Goal: Information Seeking & Learning: Learn about a topic

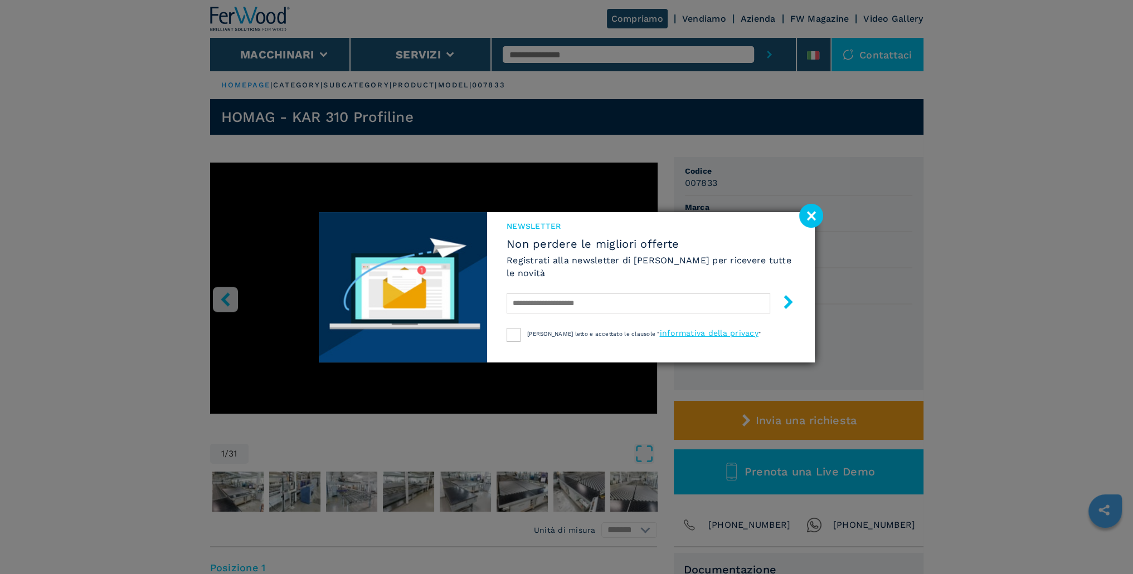
click at [811, 214] on image at bounding box center [811, 216] width 24 height 24
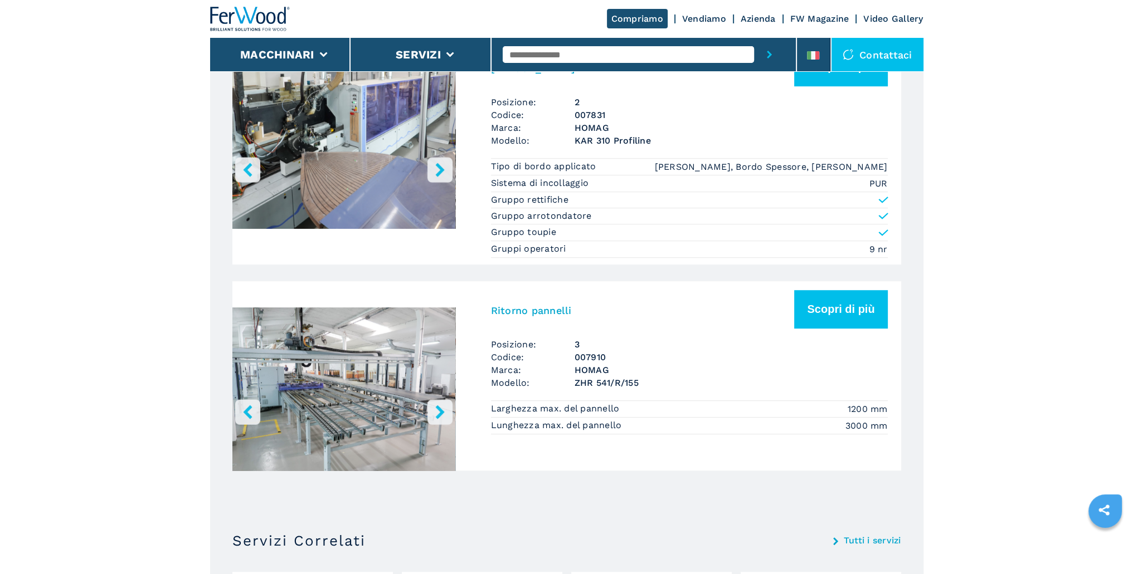
scroll to position [1170, 0]
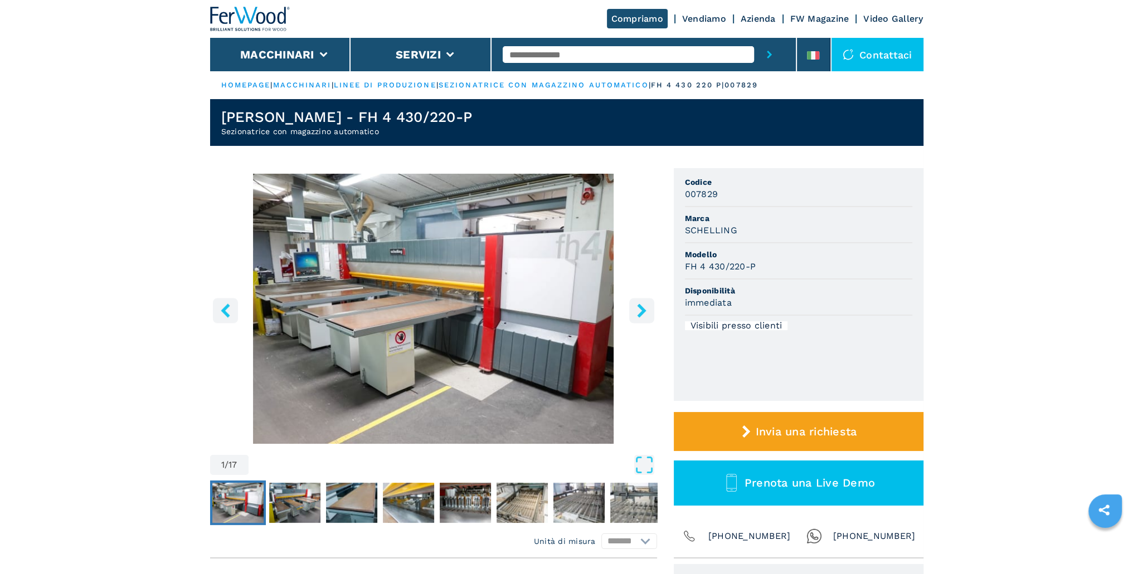
click at [640, 314] on icon "right-button" at bounding box center [641, 311] width 9 height 14
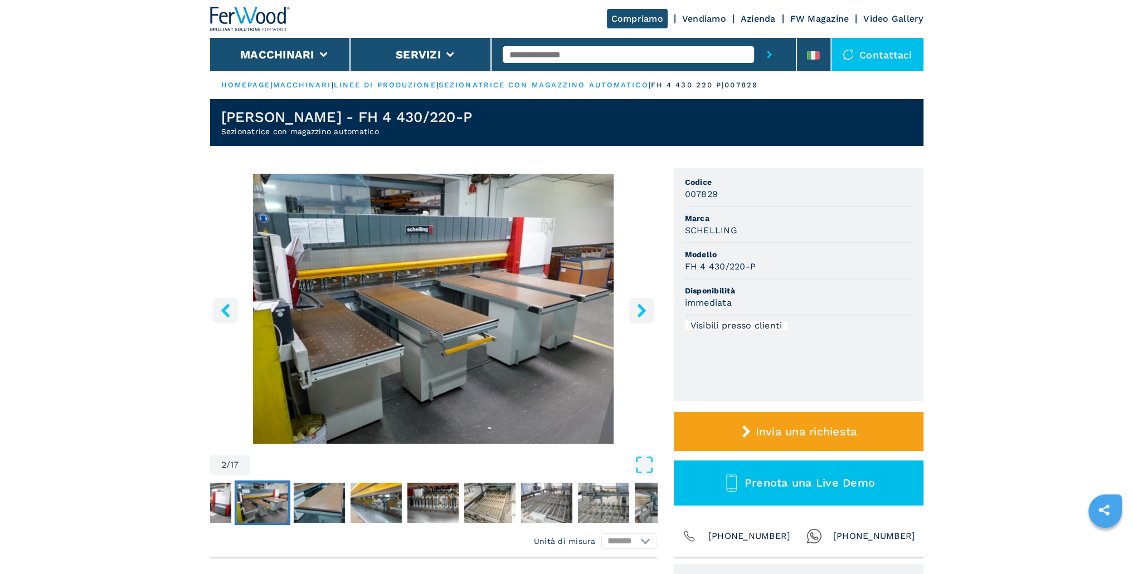
click at [640, 314] on icon "right-button" at bounding box center [641, 311] width 9 height 14
click at [640, 307] on icon "right-button" at bounding box center [641, 311] width 9 height 14
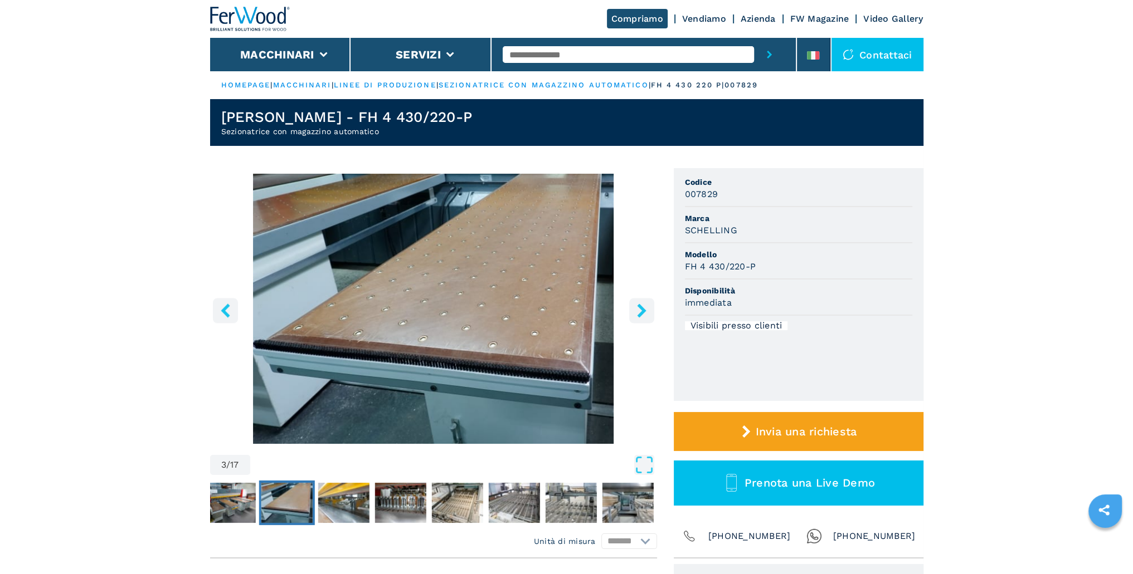
click at [640, 307] on icon "right-button" at bounding box center [641, 311] width 9 height 14
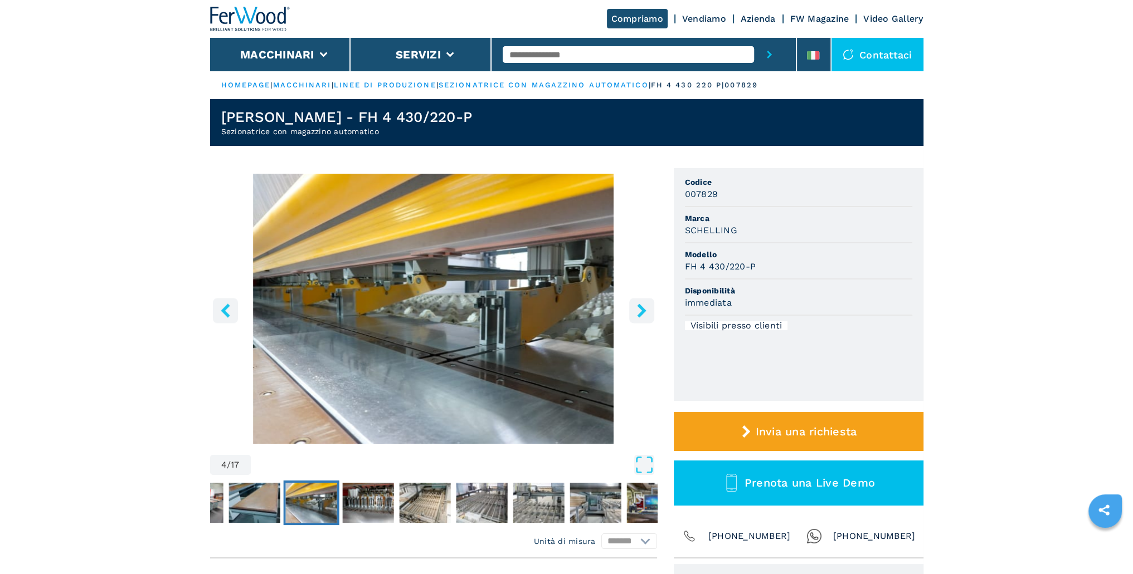
click at [640, 307] on icon "right-button" at bounding box center [641, 311] width 9 height 14
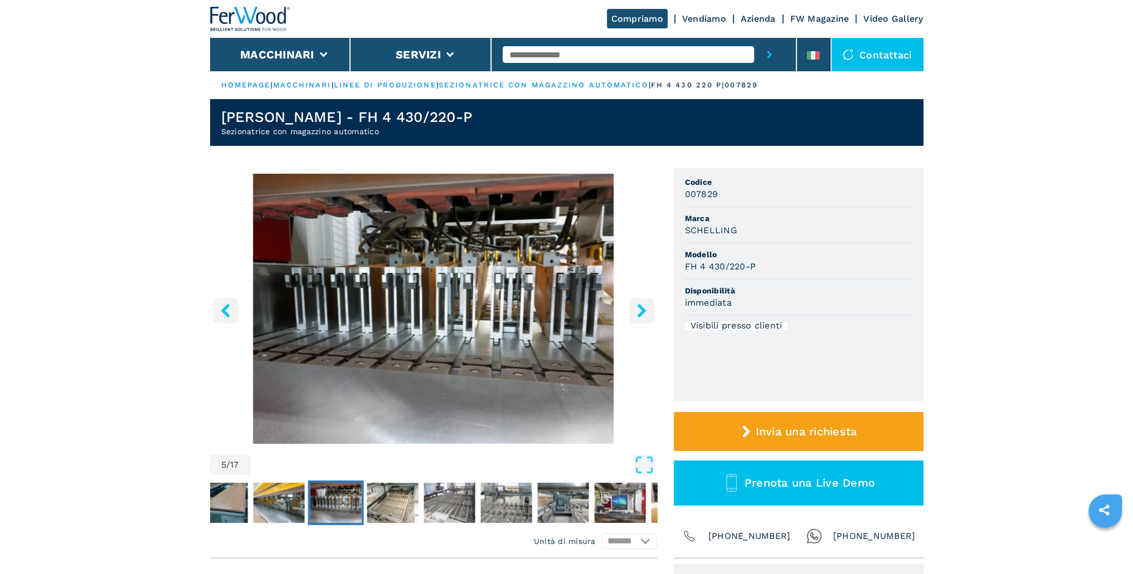
click at [640, 307] on icon "right-button" at bounding box center [641, 311] width 9 height 14
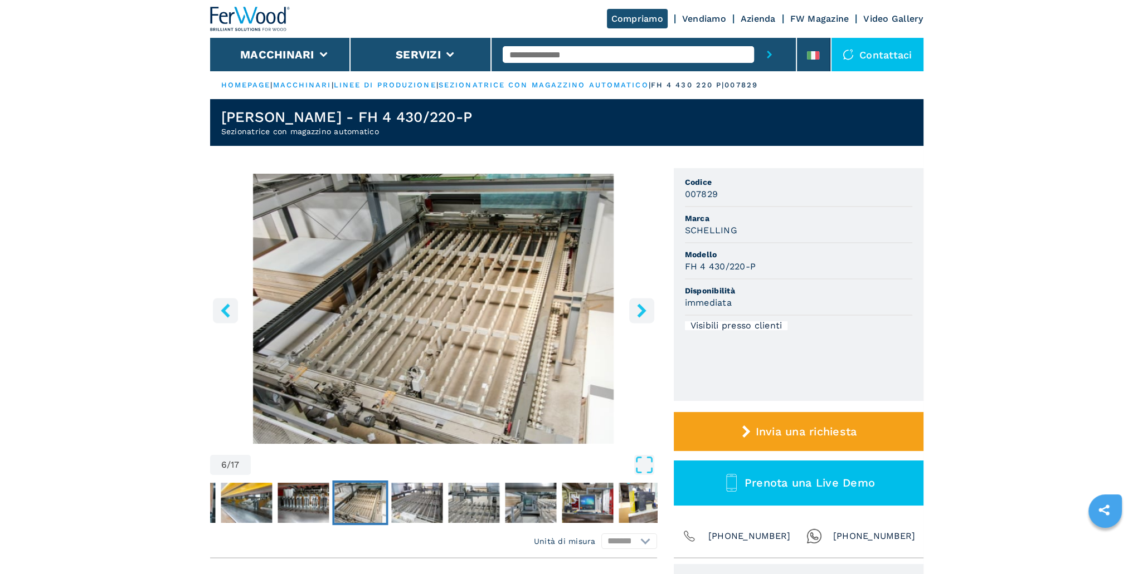
click at [640, 307] on icon "right-button" at bounding box center [641, 311] width 9 height 14
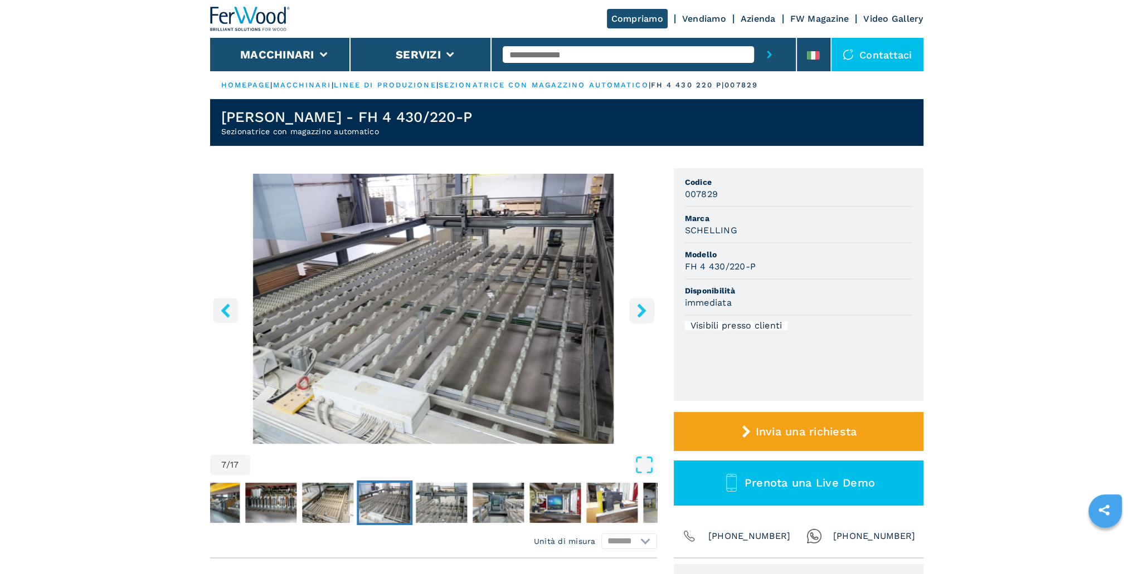
click at [640, 307] on icon "right-button" at bounding box center [641, 311] width 9 height 14
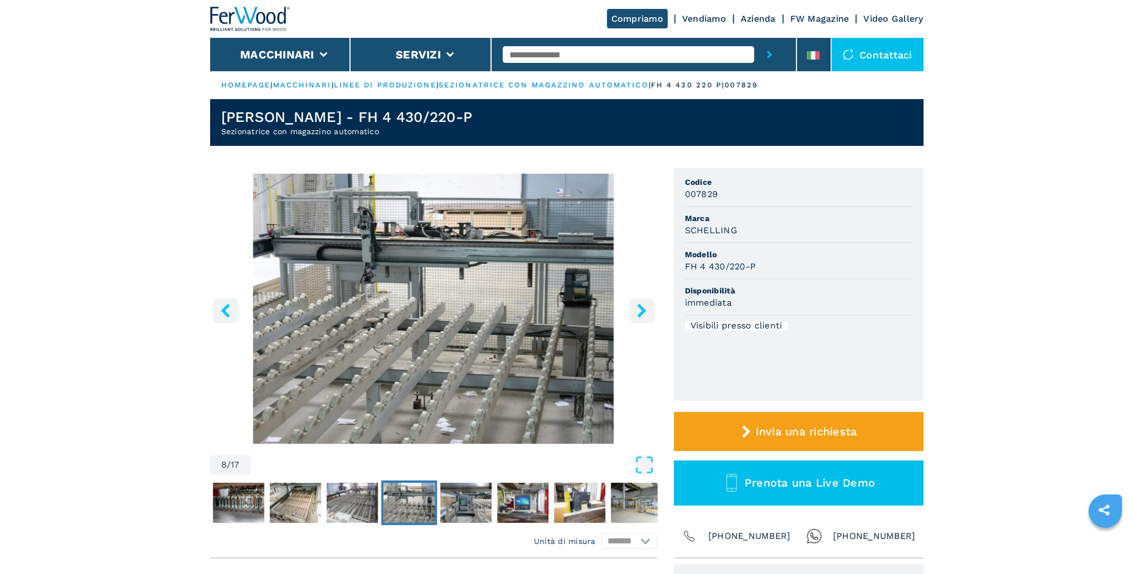
click at [640, 307] on icon "right-button" at bounding box center [641, 311] width 9 height 14
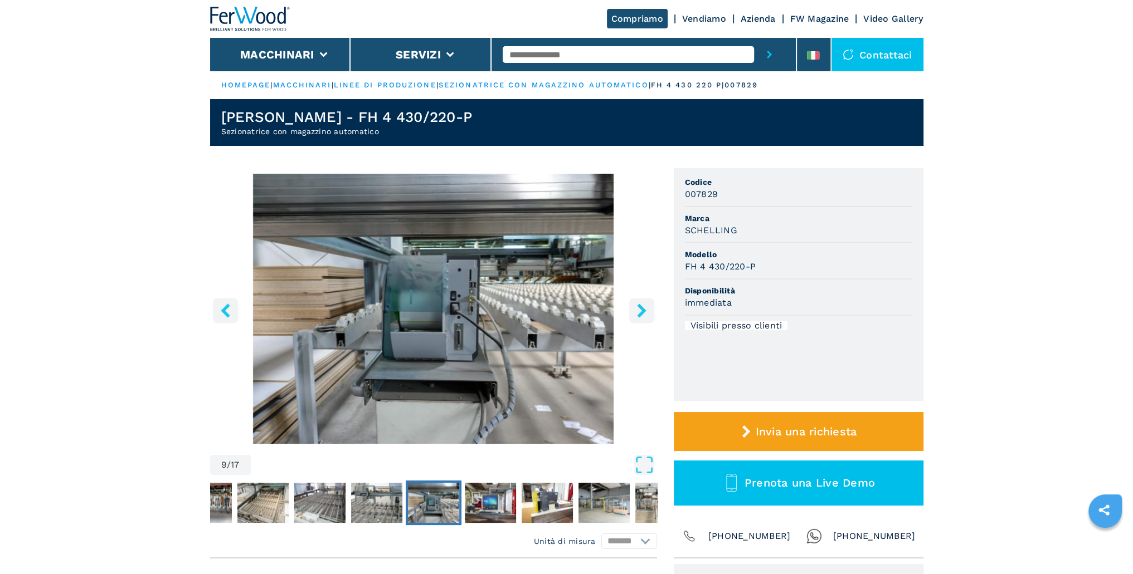
click at [640, 307] on icon "right-button" at bounding box center [641, 311] width 9 height 14
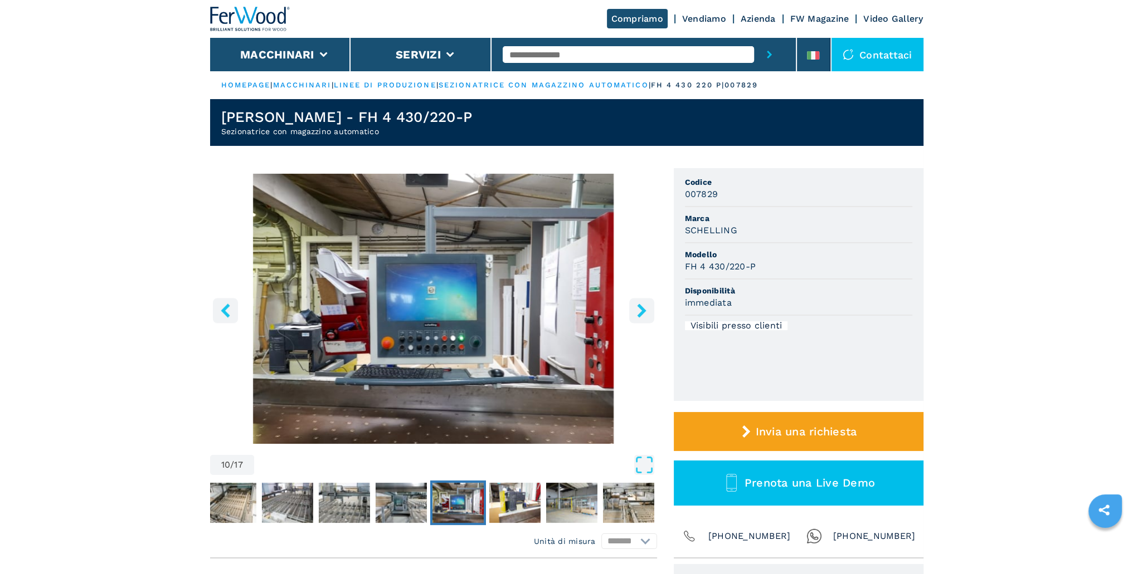
click at [640, 307] on icon "right-button" at bounding box center [641, 311] width 9 height 14
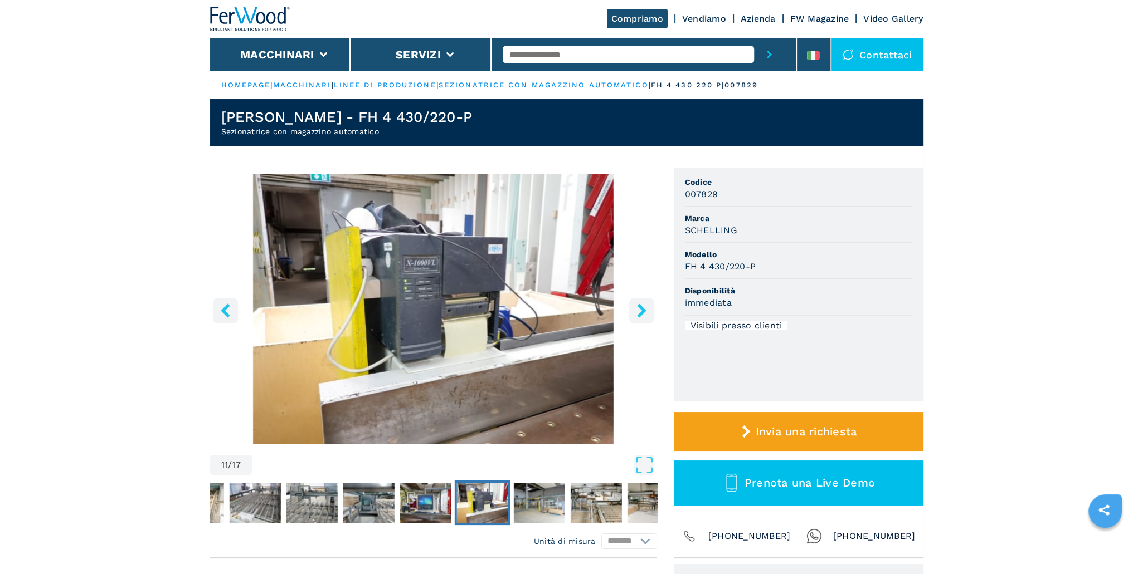
click at [640, 307] on icon "right-button" at bounding box center [641, 311] width 9 height 14
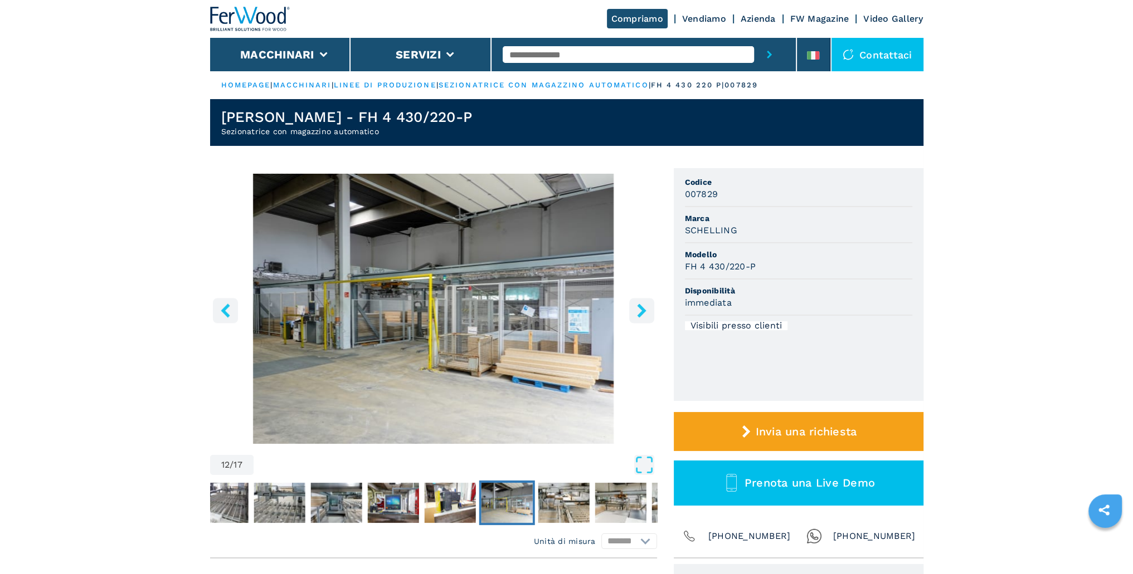
click at [640, 307] on icon "right-button" at bounding box center [641, 311] width 9 height 14
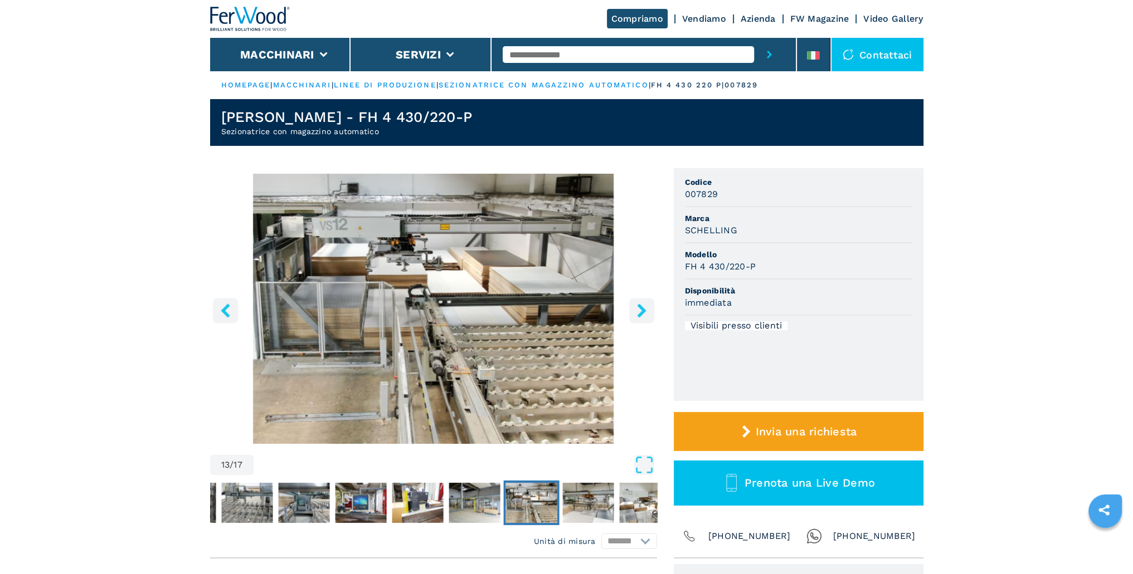
click at [640, 307] on icon "right-button" at bounding box center [641, 311] width 9 height 14
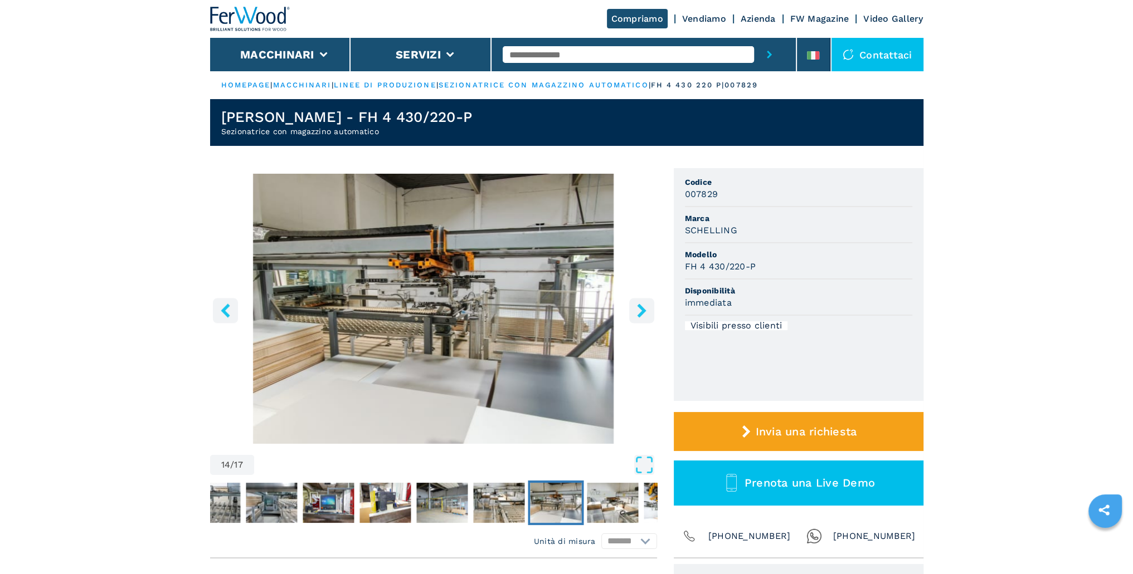
click at [640, 307] on icon "right-button" at bounding box center [641, 311] width 9 height 14
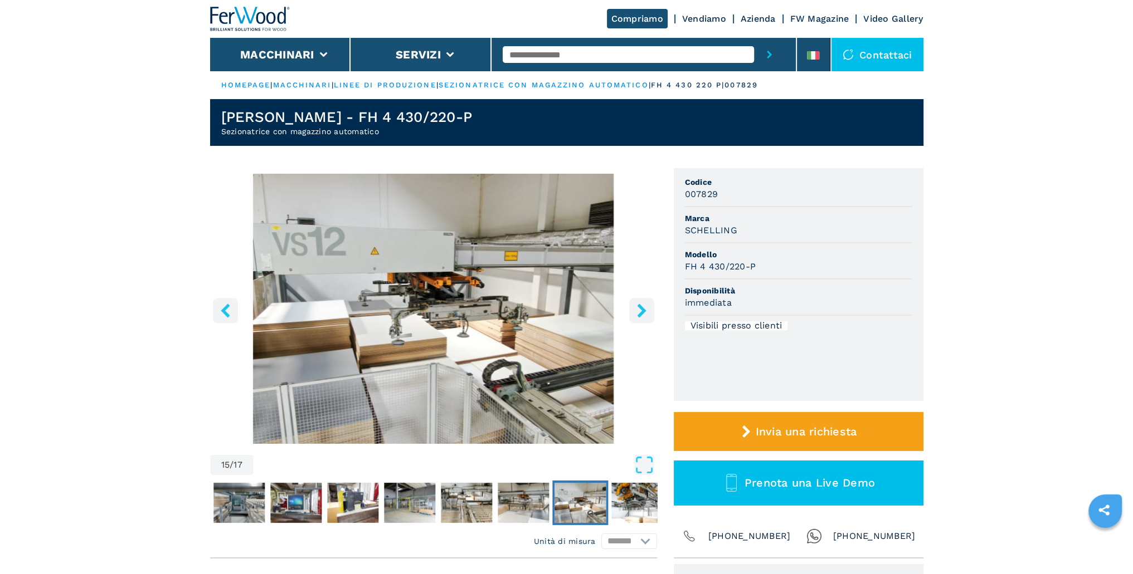
click at [640, 307] on icon "right-button" at bounding box center [641, 311] width 9 height 14
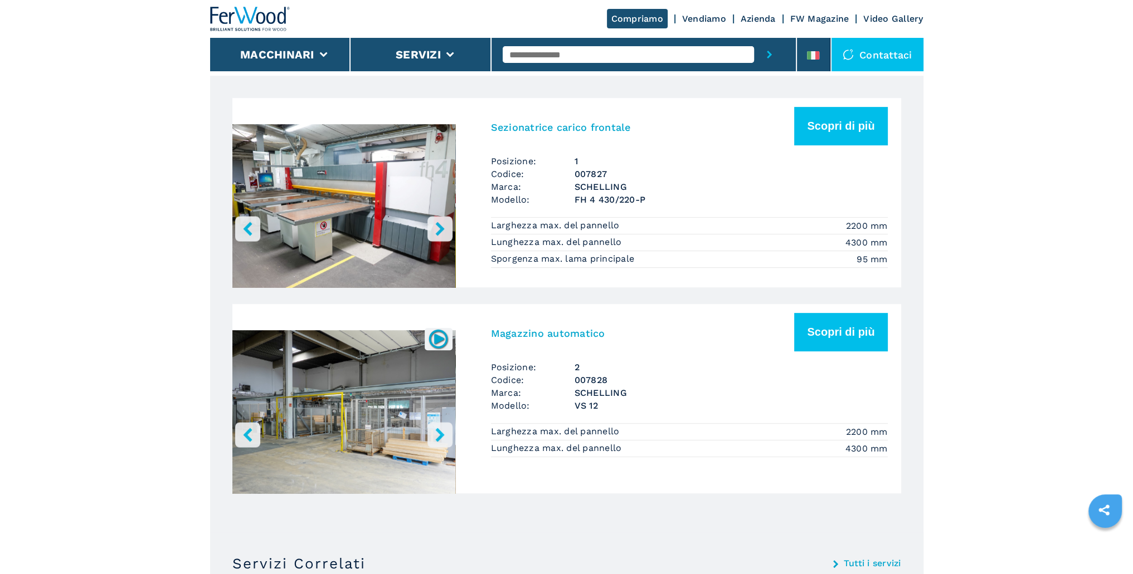
scroll to position [613, 0]
